Goal: Task Accomplishment & Management: Use online tool/utility

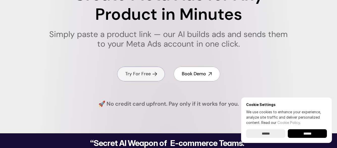
click at [132, 76] on h4 "Try For Free" at bounding box center [138, 74] width 26 height 6
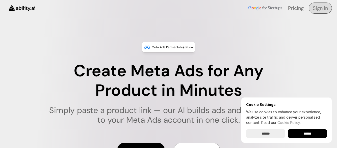
click at [321, 5] on h4 "Sign In" at bounding box center [320, 8] width 15 height 7
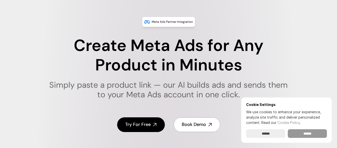
click at [310, 132] on input "******" at bounding box center [307, 133] width 39 height 9
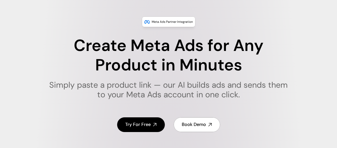
scroll to position [0, 0]
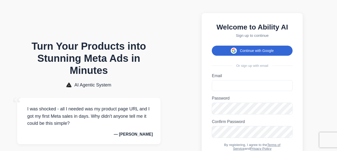
click at [254, 50] on button "Continue with Google" at bounding box center [252, 51] width 81 height 10
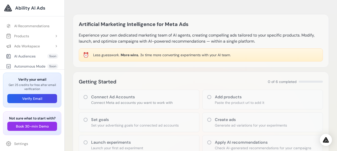
scroll to position [25, 0]
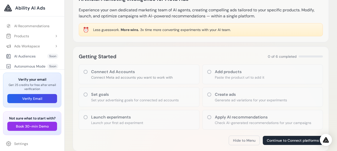
click at [208, 96] on icon at bounding box center [209, 95] width 4 height 4
click at [209, 95] on icon at bounding box center [209, 94] width 5 height 5
